Goal: Task Accomplishment & Management: Complete application form

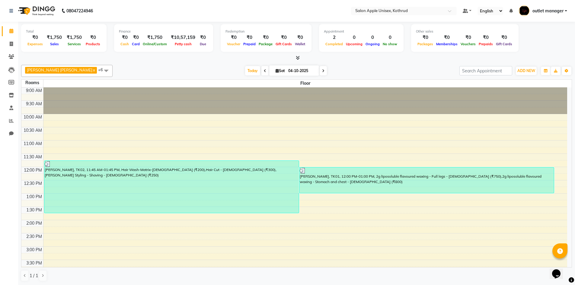
scroll to position [107, 0]
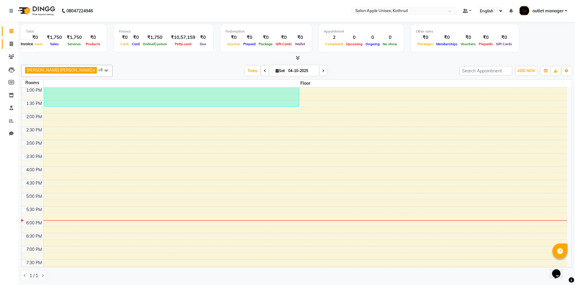
click at [11, 46] on span at bounding box center [11, 44] width 11 height 7
select select "service"
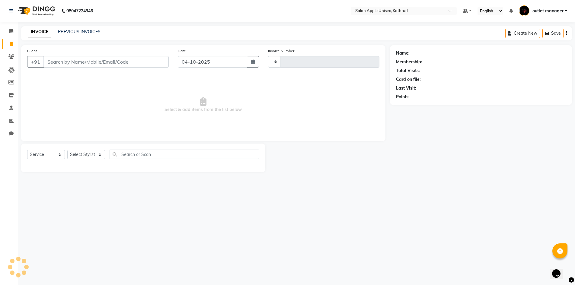
type input "1162"
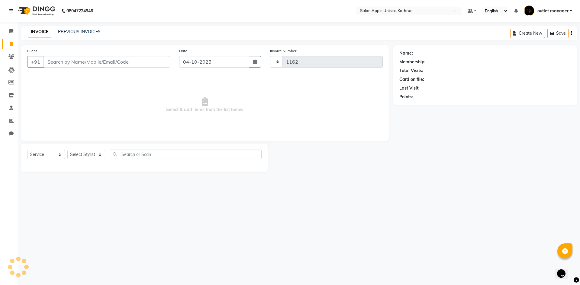
select select "139"
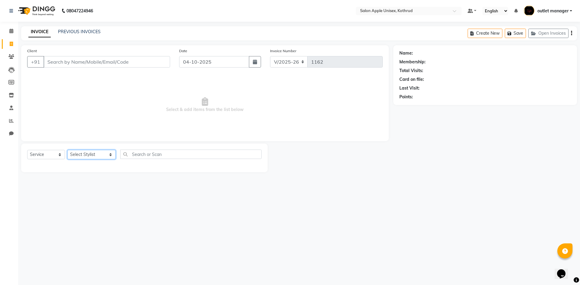
click at [103, 155] on select "Select Stylist [PERSON_NAME] [PERSON_NAME] [PERSON_NAME] outlet manager [PERSON…" at bounding box center [91, 154] width 48 height 9
select select "11064"
click at [67, 150] on select "Select Stylist [PERSON_NAME] [PERSON_NAME] [PERSON_NAME] outlet manager [PERSON…" at bounding box center [91, 154] width 48 height 9
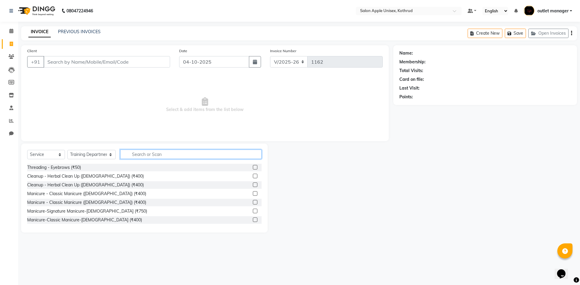
click at [134, 154] on input "text" at bounding box center [190, 154] width 141 height 9
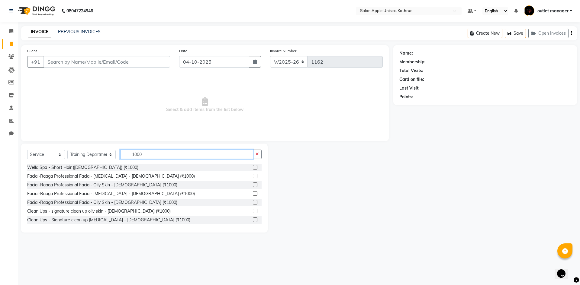
type input "1000"
click at [253, 184] on label at bounding box center [255, 185] width 5 height 5
click at [253, 184] on input "checkbox" at bounding box center [255, 185] width 4 height 4
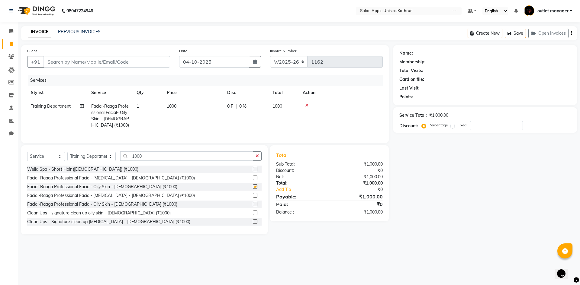
checkbox input "false"
click at [170, 161] on input "1000" at bounding box center [186, 156] width 133 height 9
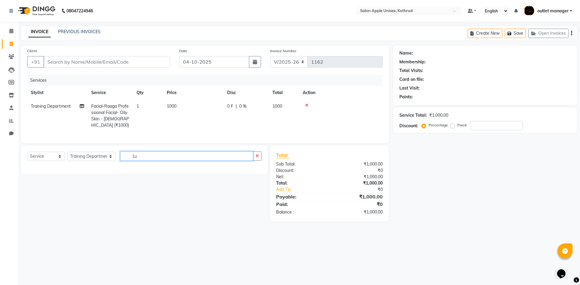
type input "1"
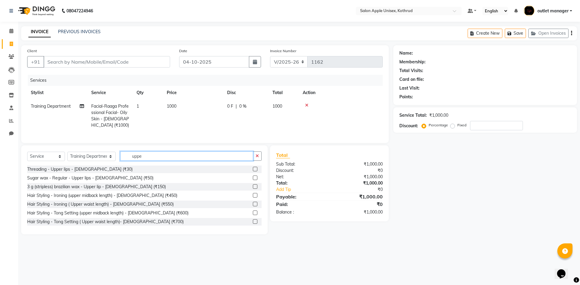
type input "uppe"
click at [253, 171] on label at bounding box center [255, 169] width 5 height 5
click at [253, 171] on input "checkbox" at bounding box center [255, 170] width 4 height 4
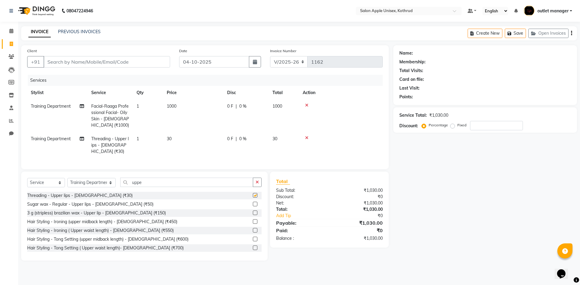
checkbox input "false"
click at [225, 178] on input "uppe" at bounding box center [186, 182] width 133 height 9
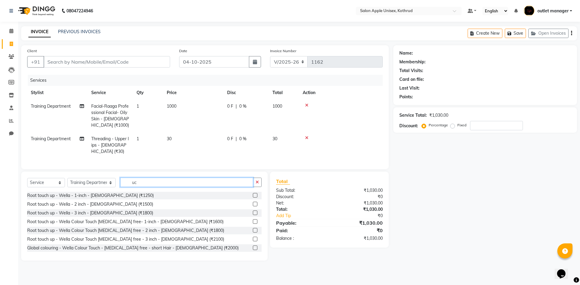
type input "u"
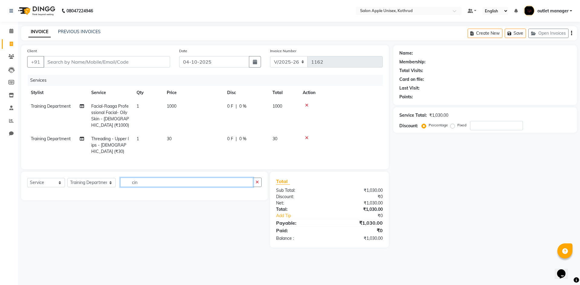
click at [225, 178] on input "cin" at bounding box center [186, 182] width 133 height 9
click at [226, 183] on input "cin" at bounding box center [186, 182] width 133 height 9
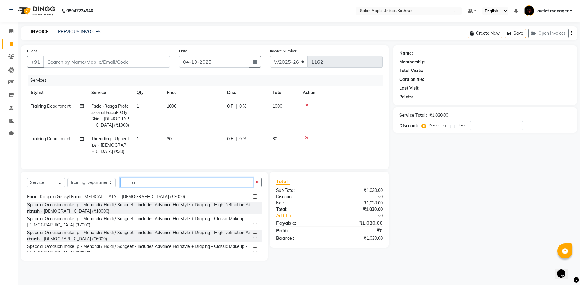
scroll to position [205, 0]
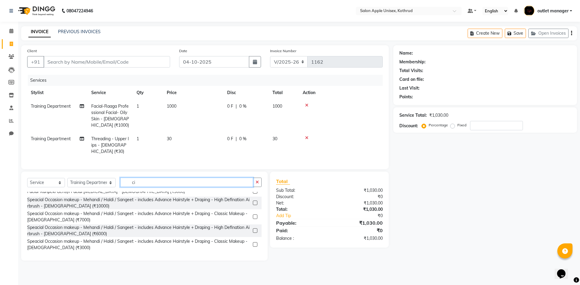
click at [165, 180] on input "ci" at bounding box center [186, 182] width 133 height 9
type input "c"
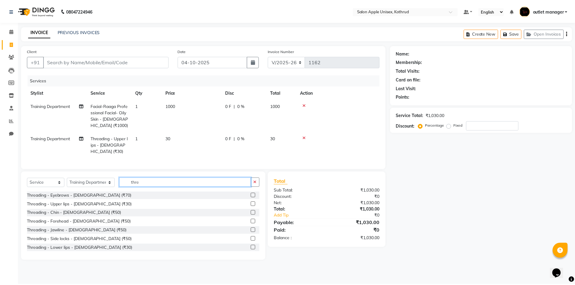
scroll to position [27, 0]
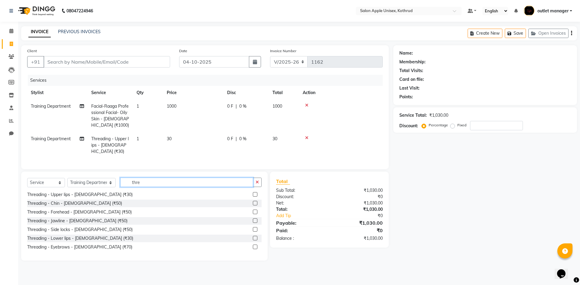
type input "thre"
click at [253, 203] on label at bounding box center [255, 203] width 5 height 5
click at [253, 203] on input "checkbox" at bounding box center [255, 204] width 4 height 4
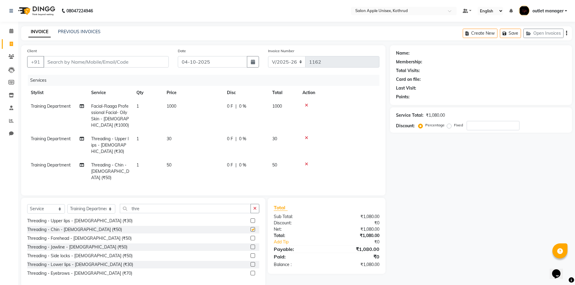
checkbox input "false"
click at [154, 59] on input "Client" at bounding box center [105, 61] width 125 height 11
type input "9"
type input "0"
type input "9"
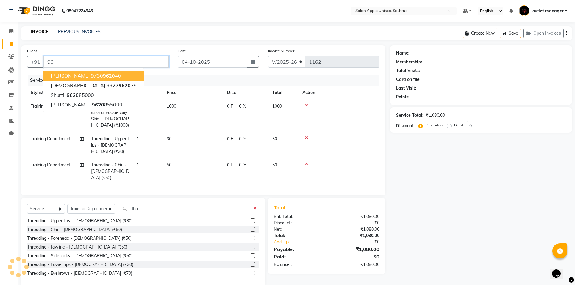
type input "9"
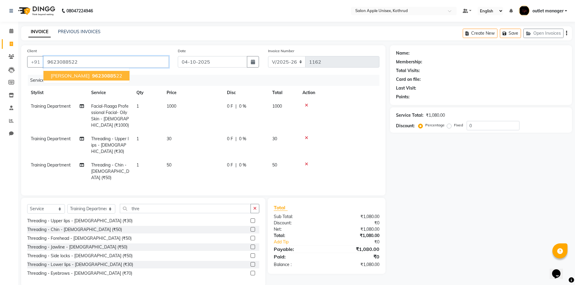
type input "9623088522"
select select "1: Object"
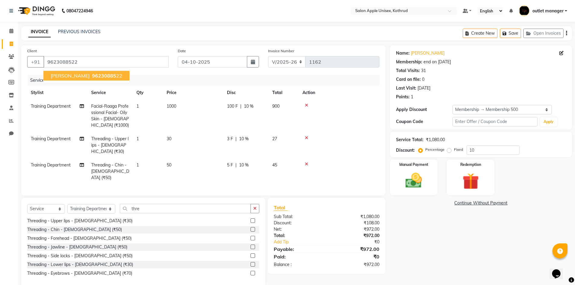
click at [106, 75] on ngb-highlight "96230885 22" at bounding box center [106, 76] width 31 height 6
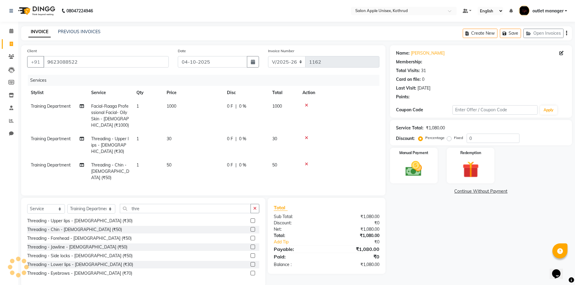
type input "10"
select select "1: Object"
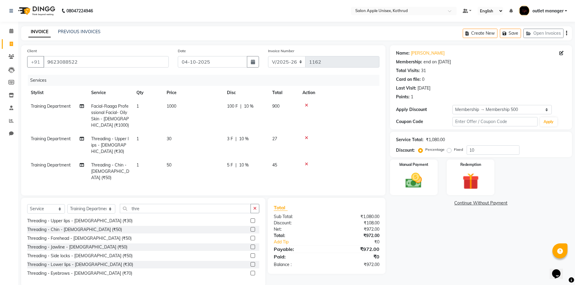
scroll to position [3, 0]
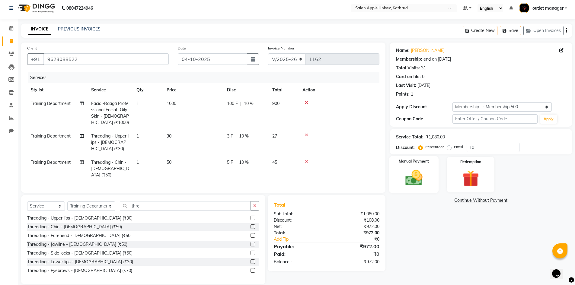
click at [402, 178] on img at bounding box center [414, 178] width 28 height 20
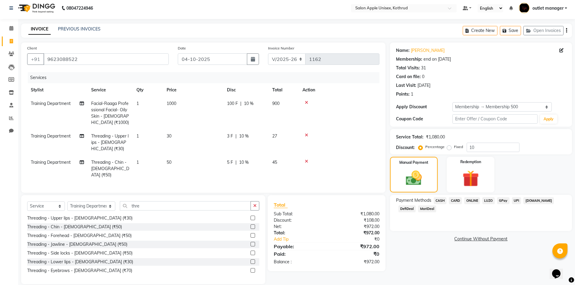
click at [474, 202] on span "ONLINE" at bounding box center [472, 200] width 16 height 7
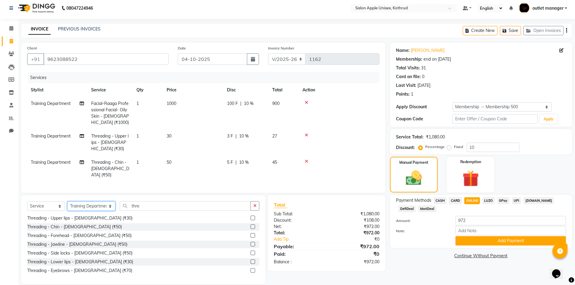
click at [87, 202] on select "Select Stylist [PERSON_NAME] [PERSON_NAME] [PERSON_NAME] outlet manager [PERSON…" at bounding box center [91, 206] width 48 height 9
click at [462, 243] on button "Add Payment" at bounding box center [511, 240] width 110 height 9
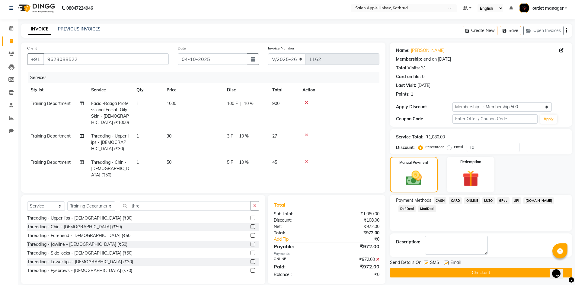
click at [456, 271] on button "Checkout" at bounding box center [481, 272] width 182 height 9
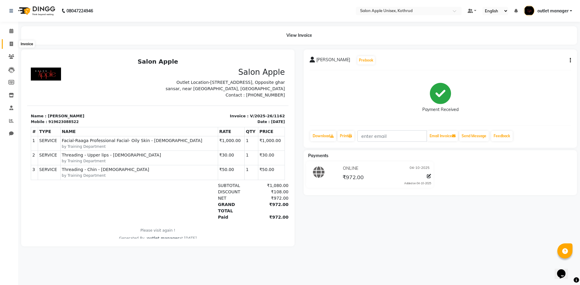
click at [14, 42] on span at bounding box center [11, 44] width 11 height 7
select select "139"
select select "service"
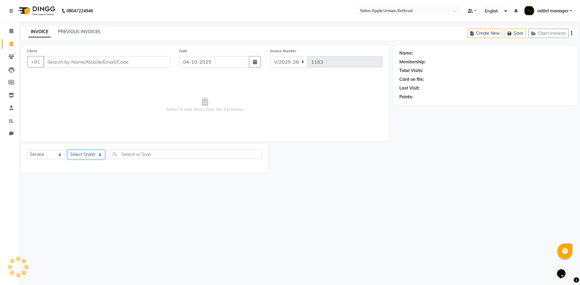
click at [87, 158] on select "Select Stylist" at bounding box center [86, 154] width 38 height 9
click at [87, 156] on select "Select Stylist [PERSON_NAME] [PERSON_NAME] [PERSON_NAME] outlet manager [PERSON…" at bounding box center [91, 154] width 48 height 9
click at [101, 157] on select "Select Stylist [PERSON_NAME] [PERSON_NAME] [PERSON_NAME] outlet manager [PERSON…" at bounding box center [91, 154] width 48 height 9
select select "76425"
click at [67, 150] on select "Select Stylist [PERSON_NAME] [PERSON_NAME] [PERSON_NAME] outlet manager [PERSON…" at bounding box center [91, 154] width 48 height 9
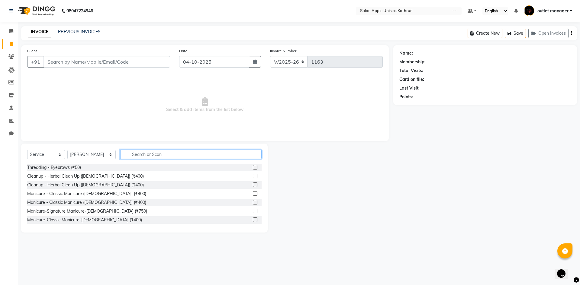
click at [120, 154] on input "text" at bounding box center [190, 154] width 141 height 9
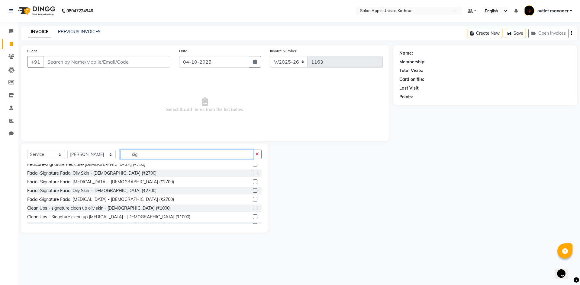
scroll to position [30, 0]
type input "sig"
click at [253, 216] on label at bounding box center [255, 216] width 5 height 5
click at [253, 216] on input "checkbox" at bounding box center [255, 216] width 4 height 4
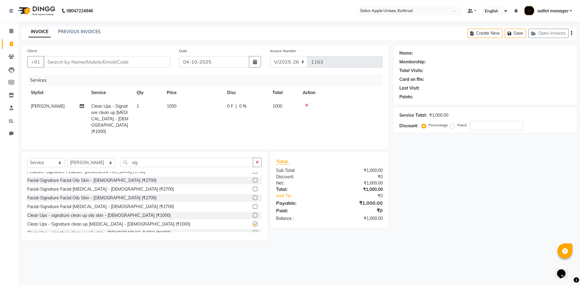
checkbox input "false"
click at [152, 65] on input "Client" at bounding box center [106, 61] width 126 height 11
click at [114, 62] on input "Client" at bounding box center [106, 61] width 126 height 11
click at [227, 158] on input "sig" at bounding box center [186, 162] width 133 height 9
type input "s"
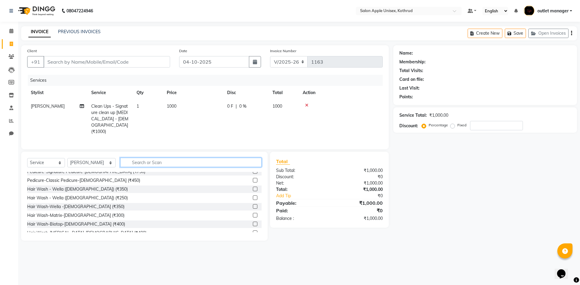
scroll to position [118, 0]
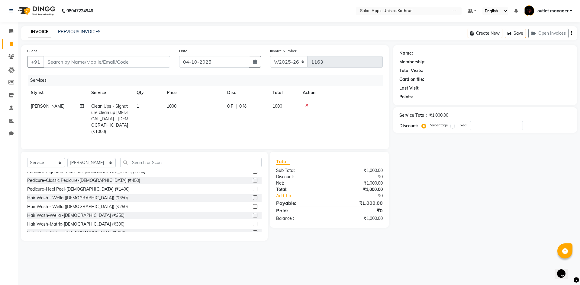
click at [108, 69] on div "Client +91" at bounding box center [99, 60] width 152 height 25
click at [112, 58] on input "Client" at bounding box center [106, 61] width 126 height 11
click at [63, 64] on input "Client" at bounding box center [106, 61] width 126 height 11
type input "9"
type input "0"
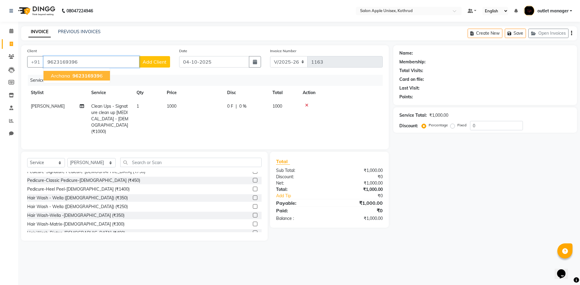
type input "9623169396"
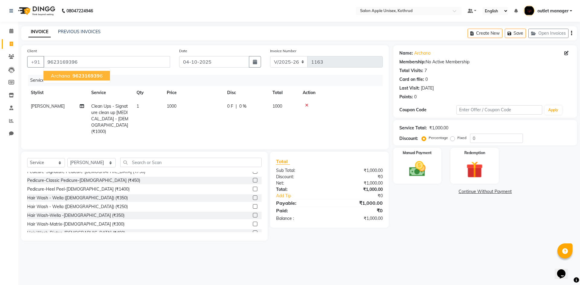
click at [75, 76] on span "962316939" at bounding box center [85, 76] width 27 height 6
click at [406, 152] on label "Manual Payment" at bounding box center [417, 153] width 30 height 6
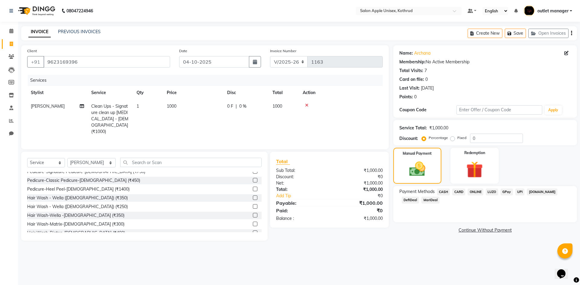
click at [460, 192] on span "CARD" at bounding box center [458, 192] width 13 height 7
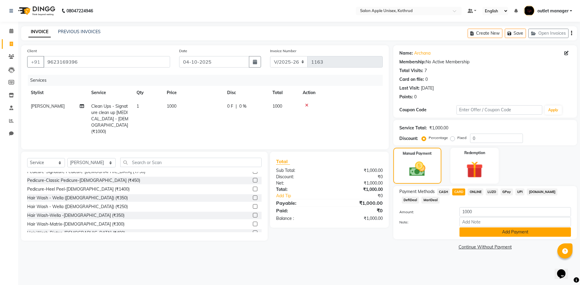
click at [479, 234] on button "Add Payment" at bounding box center [514, 232] width 111 height 9
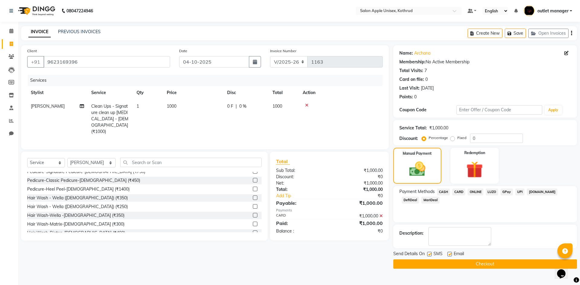
click at [480, 263] on button "Checkout" at bounding box center [485, 264] width 184 height 9
